Goal: Navigation & Orientation: Find specific page/section

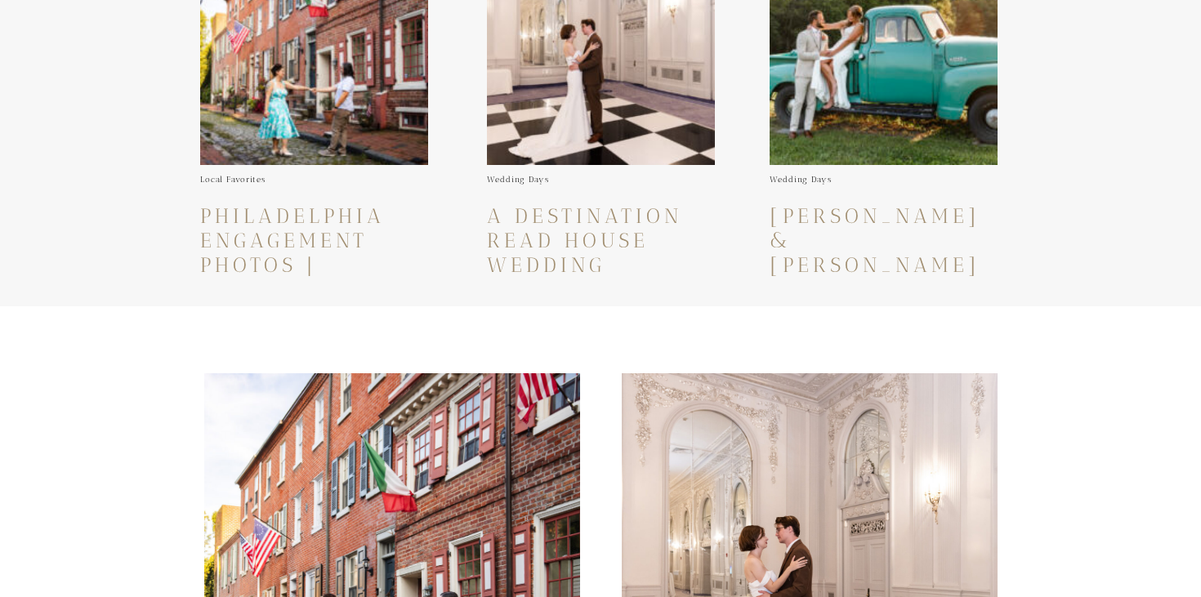
scroll to position [635, 0]
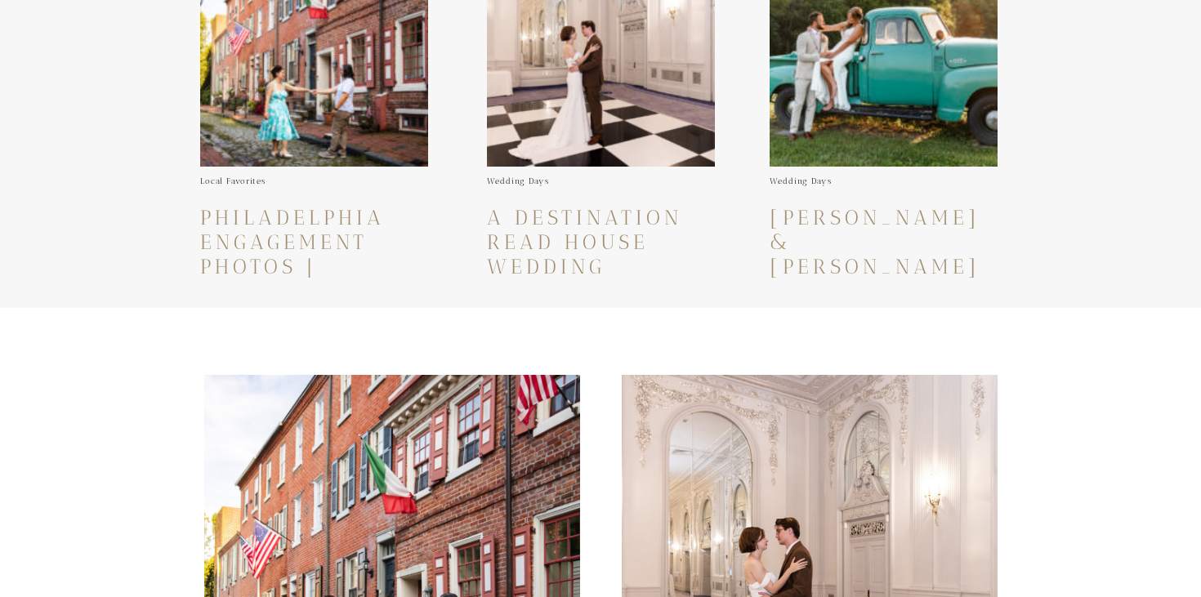
click at [303, 121] on img at bounding box center [314, 53] width 228 height 228
click at [353, 112] on img at bounding box center [314, 53] width 228 height 228
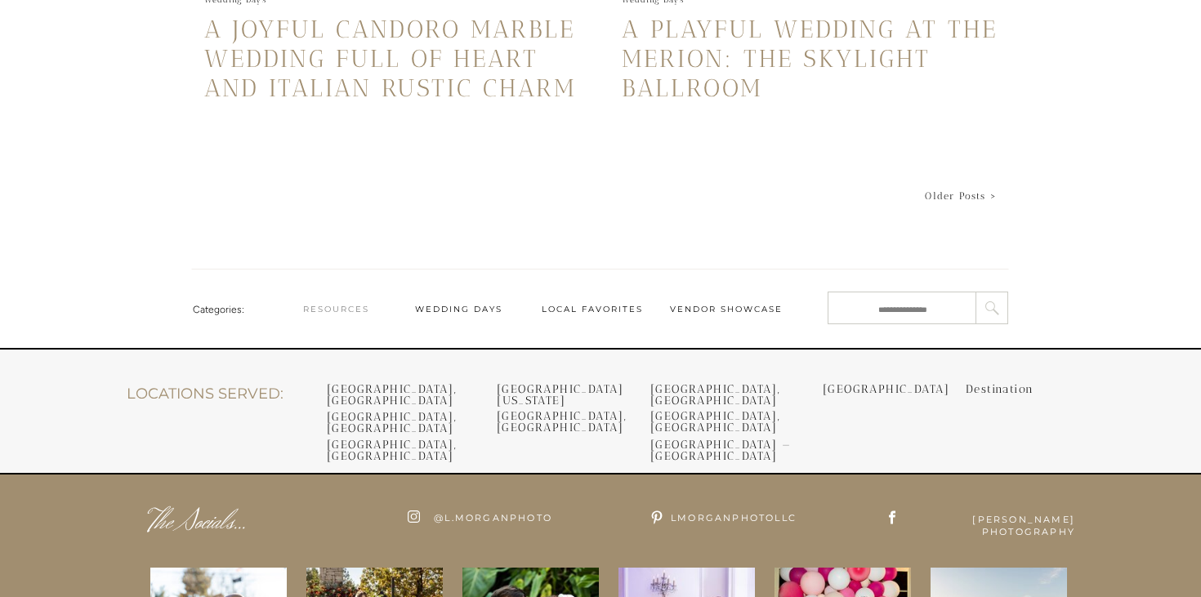
scroll to position [4005, 0]
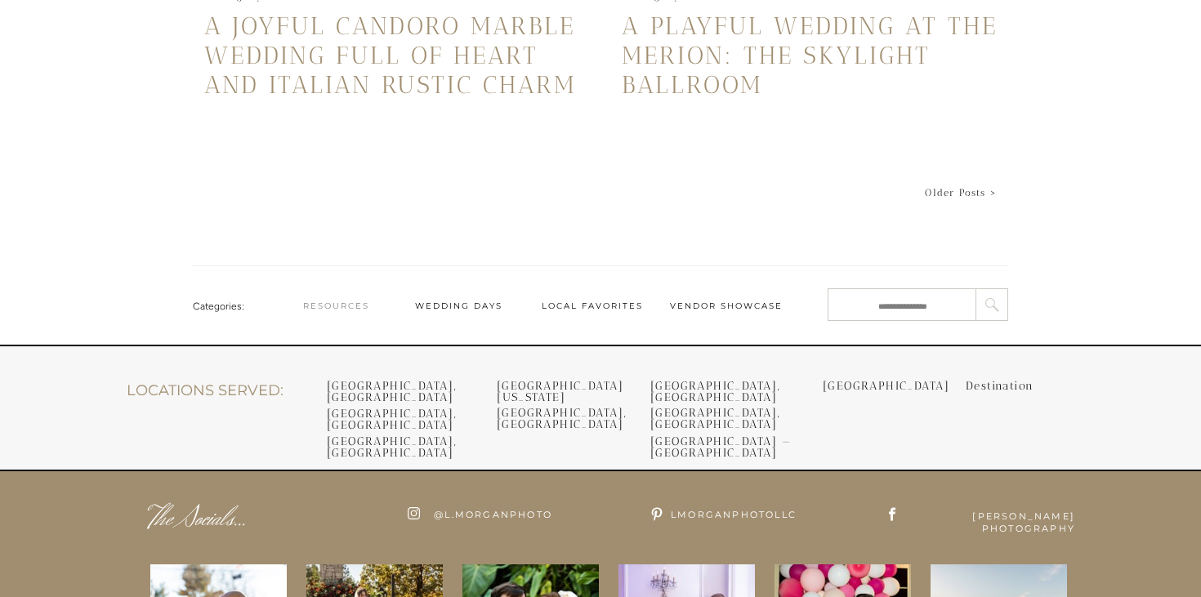
click at [341, 308] on div "Resources" at bounding box center [336, 306] width 100 height 13
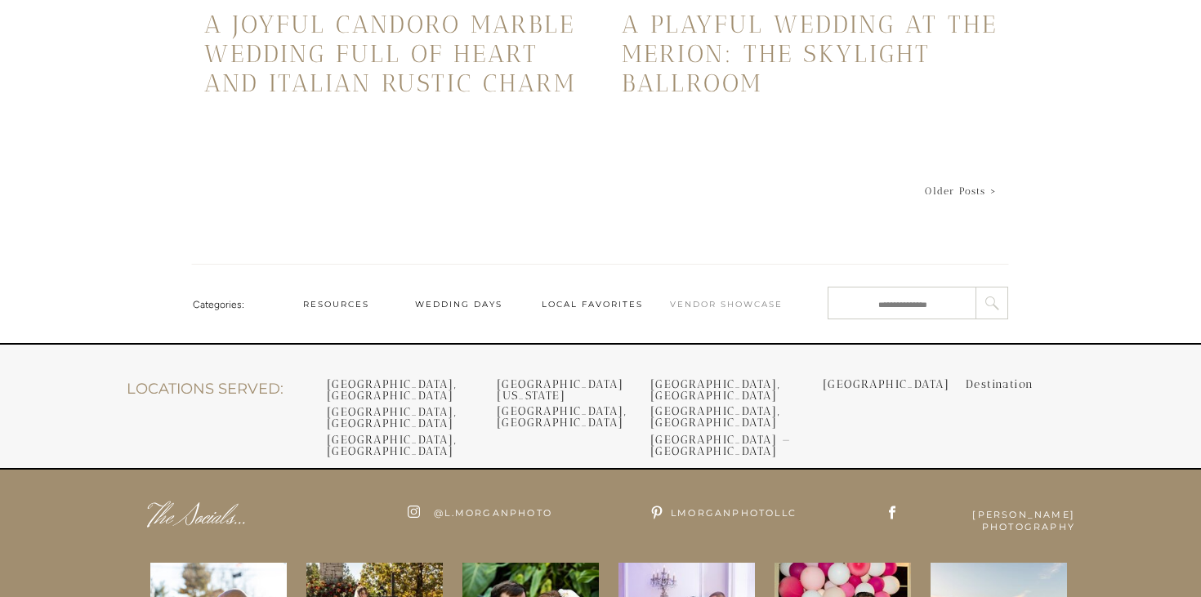
click at [691, 302] on div "Vendor Showcase" at bounding box center [726, 304] width 114 height 13
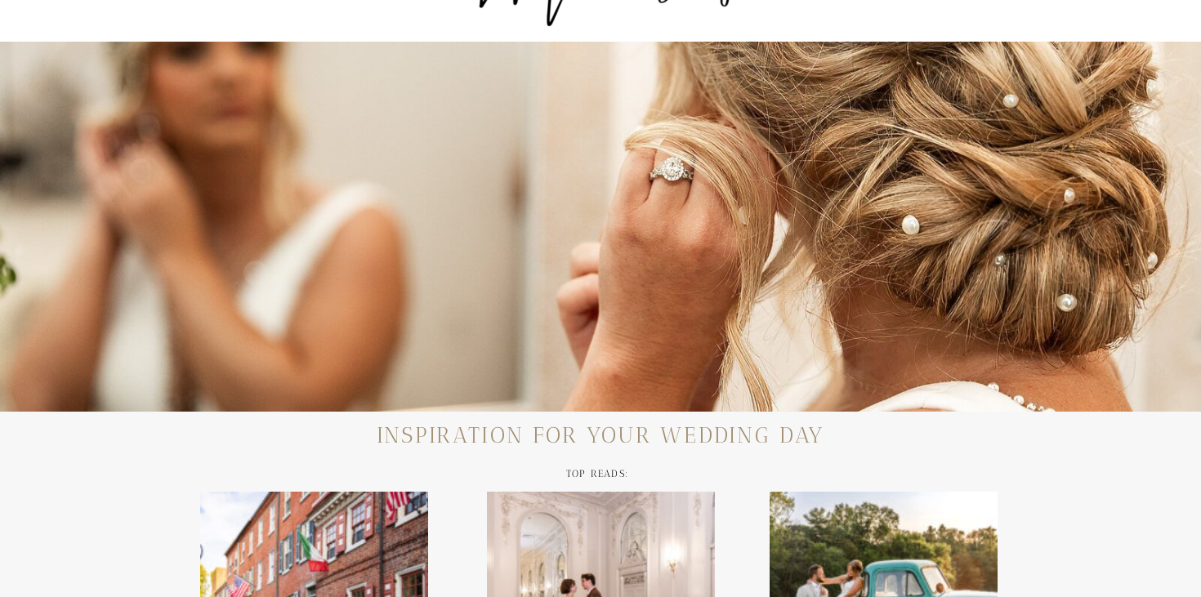
scroll to position [0, 0]
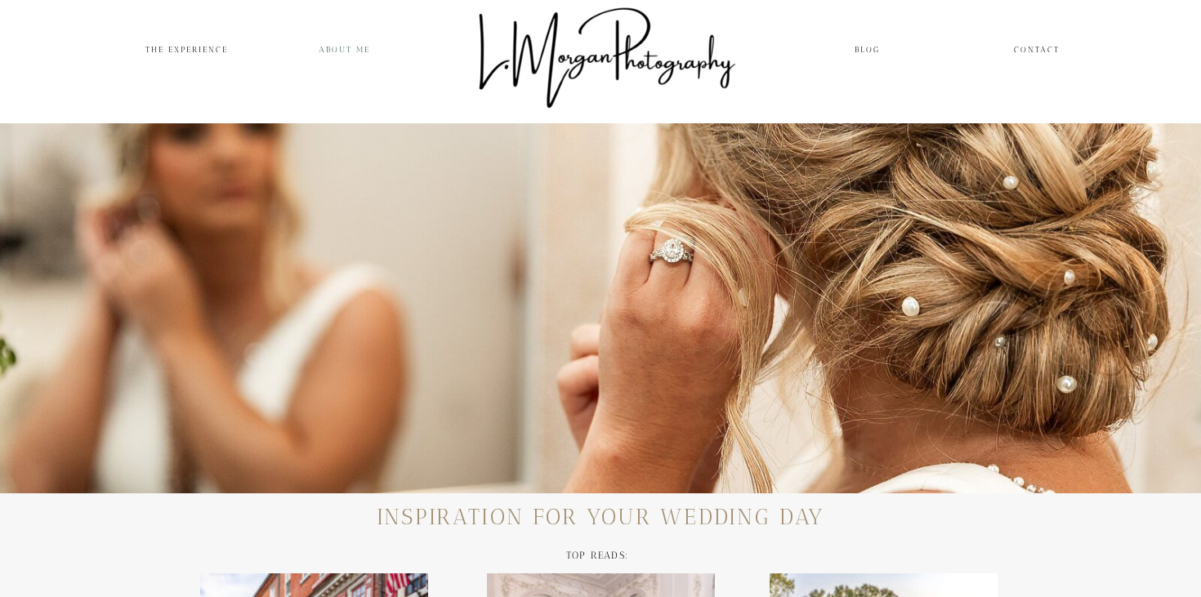
click at [346, 47] on nav "ABOUT me" at bounding box center [348, 49] width 58 height 15
